Goal: Information Seeking & Learning: Learn about a topic

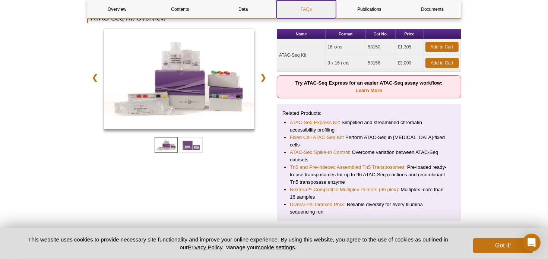
click at [305, 12] on link "FAQs" at bounding box center [306, 9] width 59 height 18
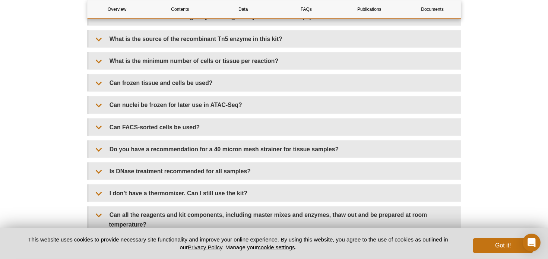
scroll to position [1185, 0]
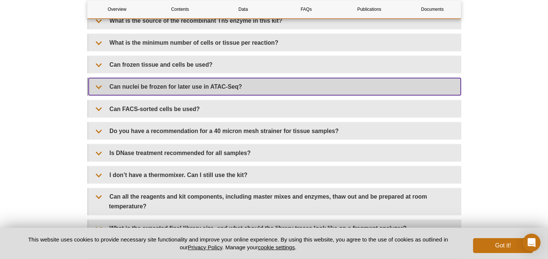
click at [223, 78] on summary "Can nuclei be frozen for later use in ATAC-Seq?" at bounding box center [275, 86] width 372 height 17
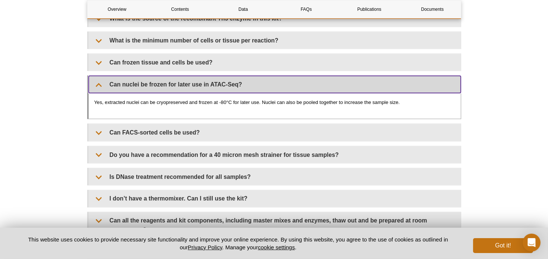
scroll to position [1174, 0]
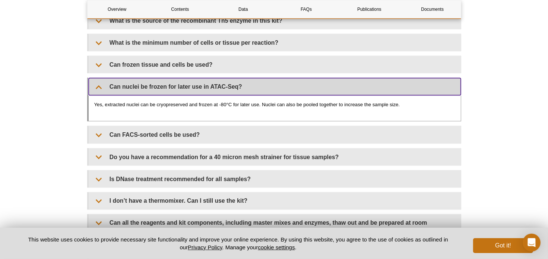
click at [223, 78] on summary "Can nuclei be frozen for later use in ATAC-Seq?" at bounding box center [275, 86] width 372 height 17
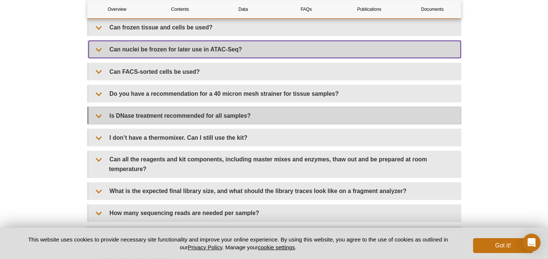
scroll to position [1248, 0]
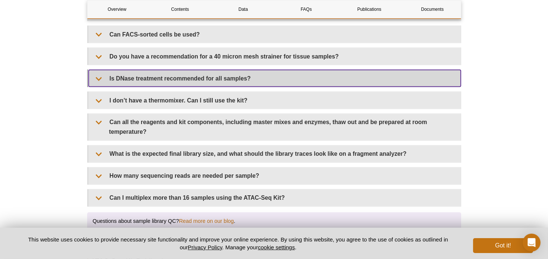
click at [180, 72] on summary "Is DNase treatment recommended for all samples?" at bounding box center [275, 78] width 372 height 17
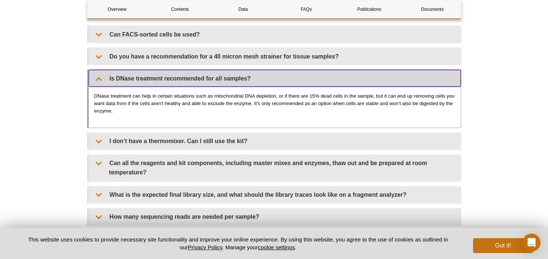
click at [231, 70] on summary "Is DNase treatment recommended for all samples?" at bounding box center [275, 78] width 372 height 17
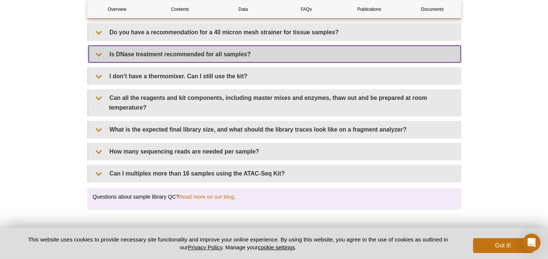
scroll to position [1285, 0]
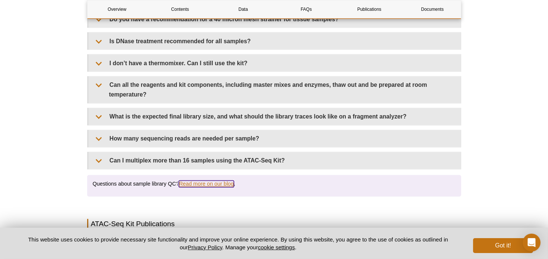
click at [205, 181] on link "Read more on our blog" at bounding box center [206, 184] width 55 height 7
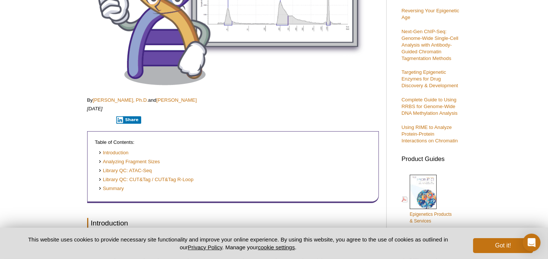
scroll to position [186, 0]
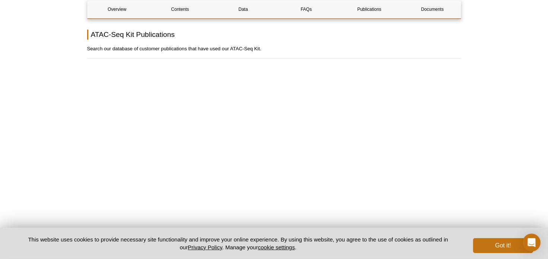
scroll to position [1502, 0]
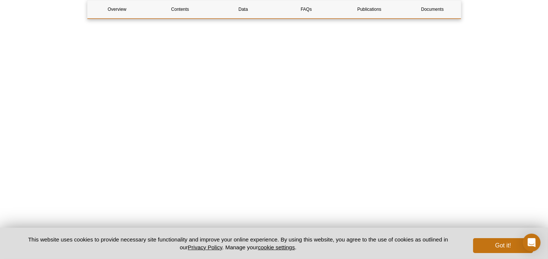
scroll to position [1529, 0]
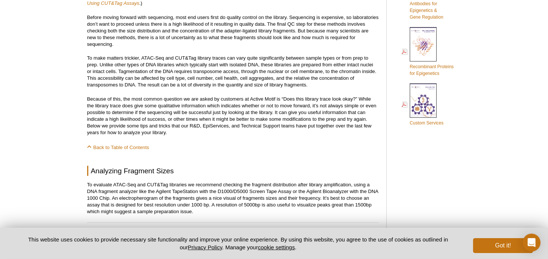
scroll to position [447, 0]
